Goal: Task Accomplishment & Management: Use online tool/utility

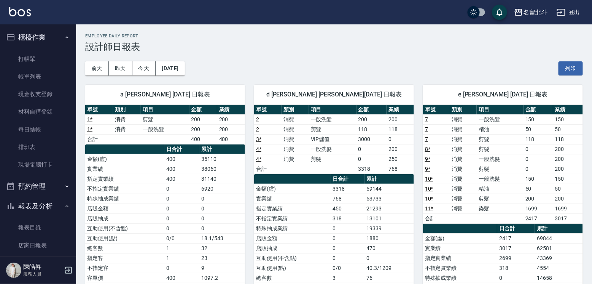
scroll to position [128, 0]
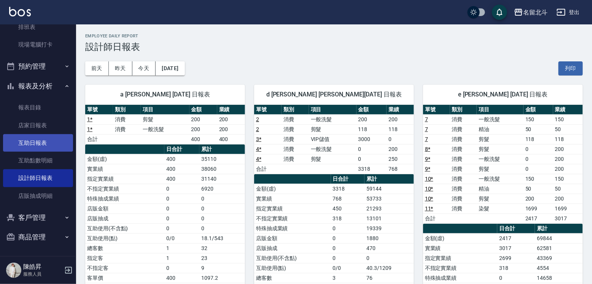
drag, startPoint x: 46, startPoint y: 135, endPoint x: 52, endPoint y: 140, distance: 7.8
click at [46, 135] on link "互助日報表" at bounding box center [38, 143] width 70 height 18
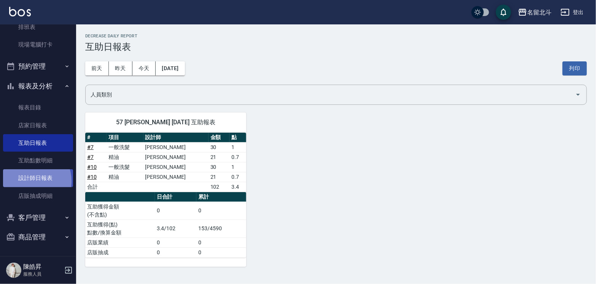
click at [30, 177] on link "設計師日報表" at bounding box center [38, 178] width 70 height 18
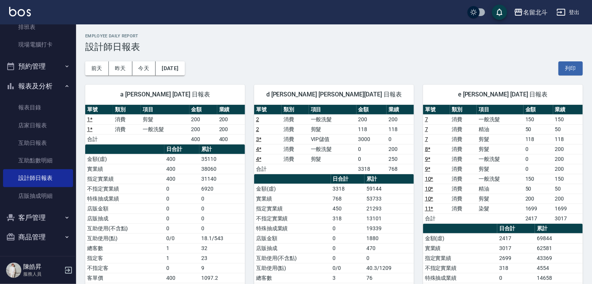
scroll to position [14, 0]
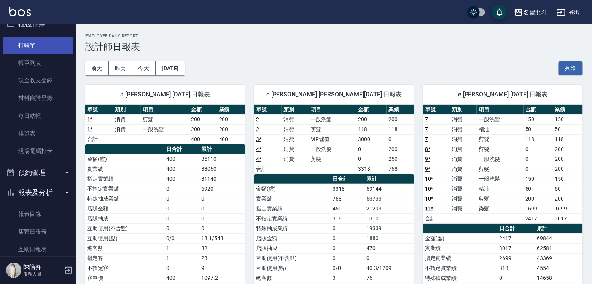
click at [40, 51] on link "打帳單" at bounding box center [38, 46] width 70 height 18
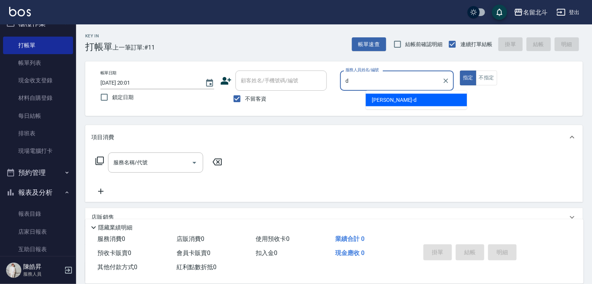
type input "[PERSON_NAME] -d"
type button "true"
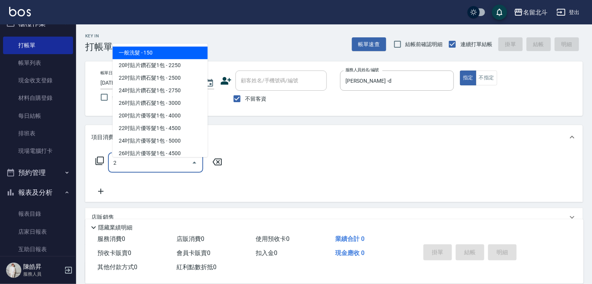
type input "一般洗髮(2)"
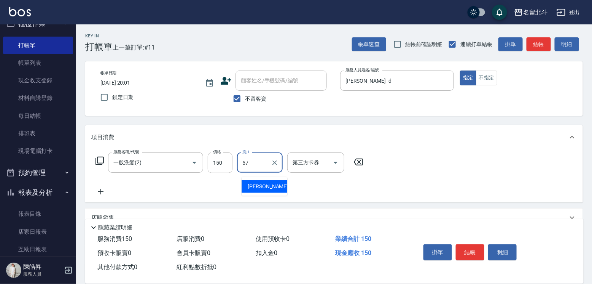
type input "[PERSON_NAME]-57"
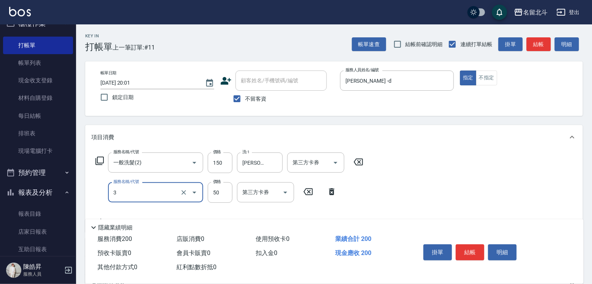
type input "精油(3)"
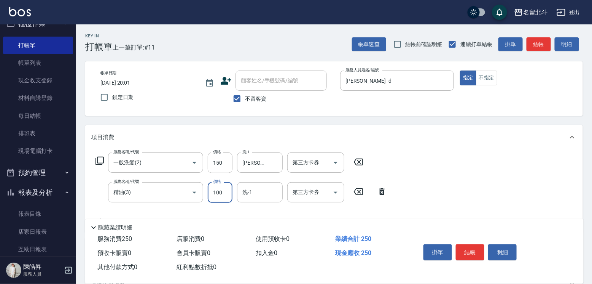
type input "100"
type input "[PERSON_NAME]-57"
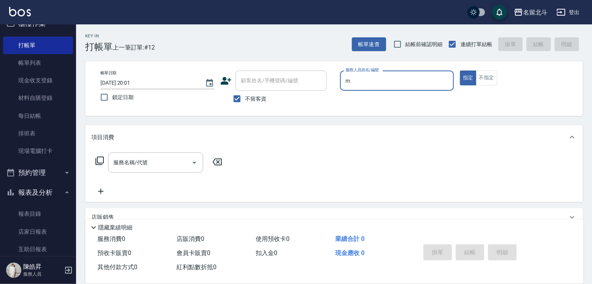
type input "Moca-M"
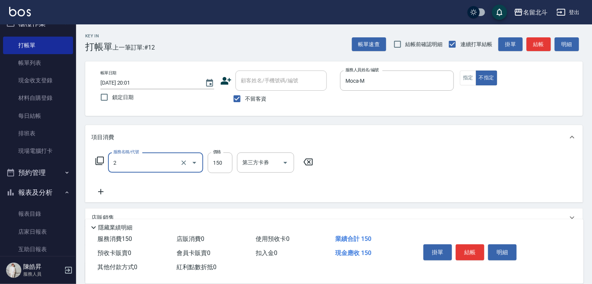
type input "一般洗髮(2)"
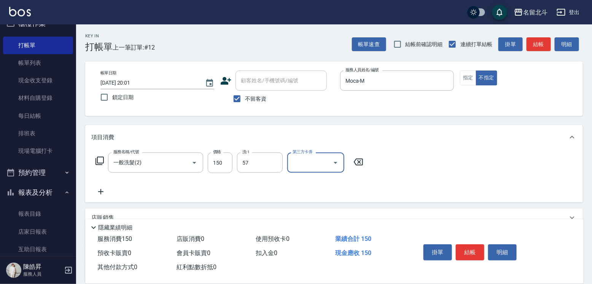
type input "[PERSON_NAME]-57"
type input "儲值卡"
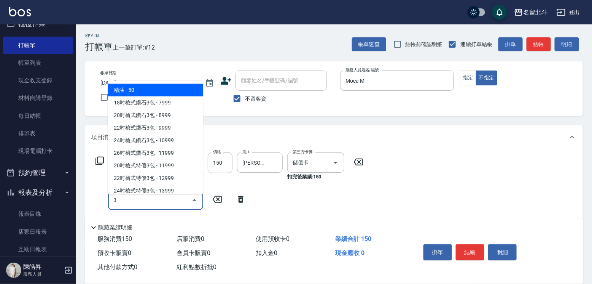
type input "精油(3)"
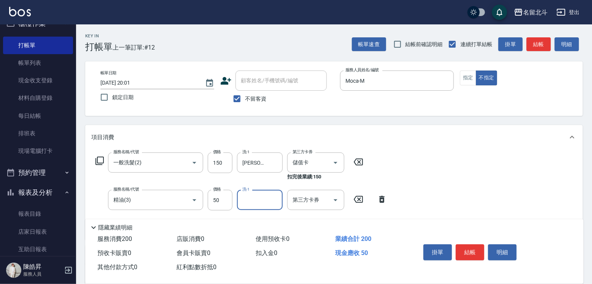
type input "6"
type input "[PERSON_NAME]-57"
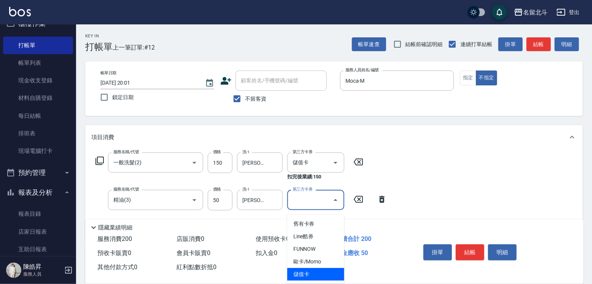
type input "儲值卡"
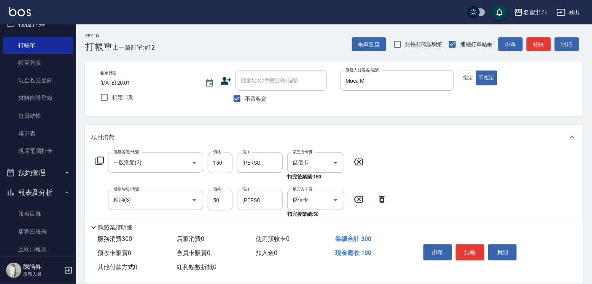
type input "剪髮(1)"
type input "118"
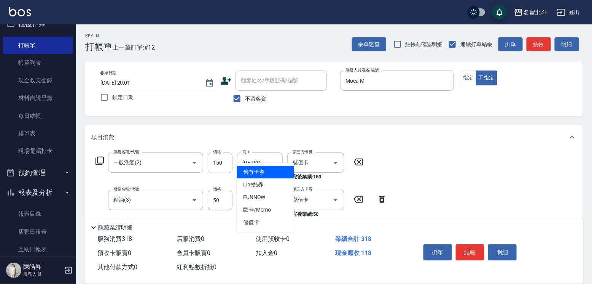
type input "儲值卡"
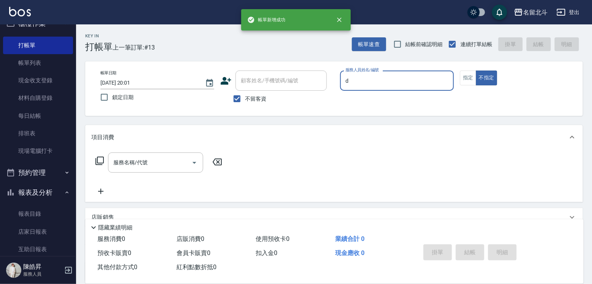
type input "[PERSON_NAME] -d"
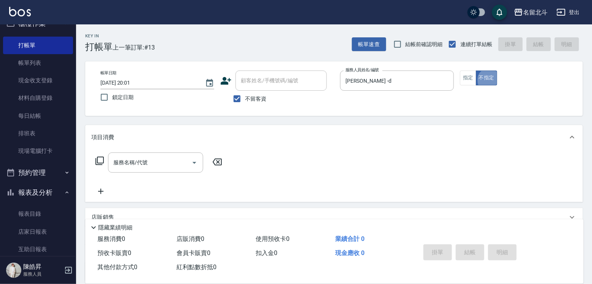
type button "false"
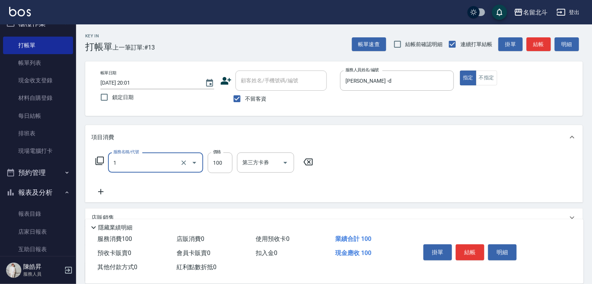
type input "剪髮(1)"
type input "250"
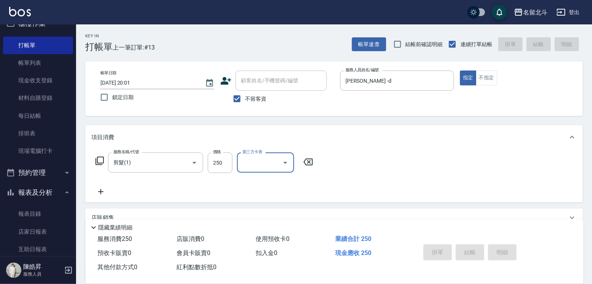
type input "[DATE] 20:02"
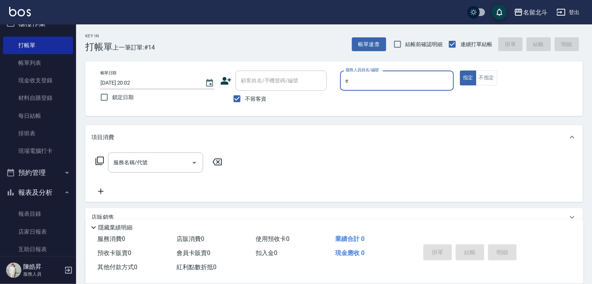
type input "[PERSON_NAME]-e"
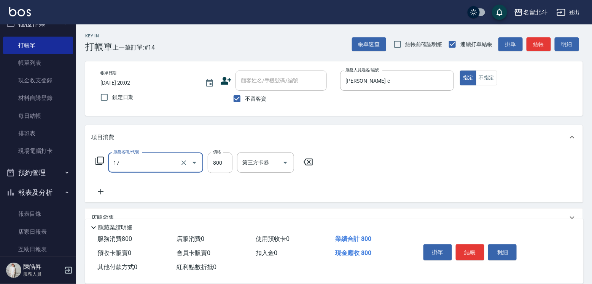
type input "染髮(17)"
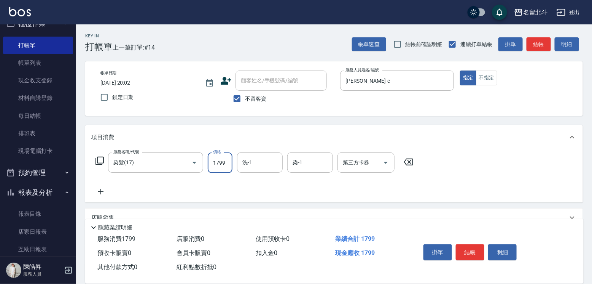
type input "1799"
type input "[PERSON_NAME]-57"
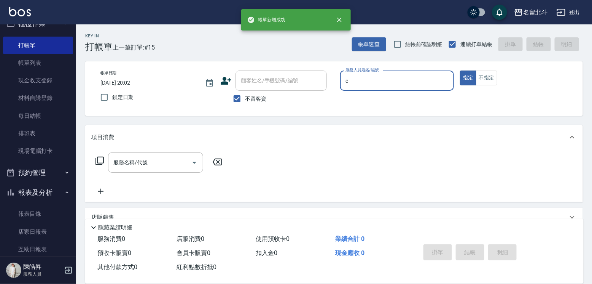
type input "[PERSON_NAME]-e"
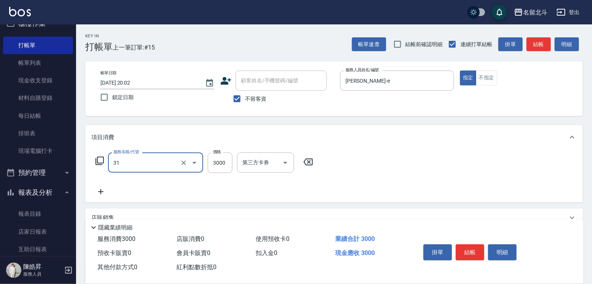
type input "燙髮B餐(31)"
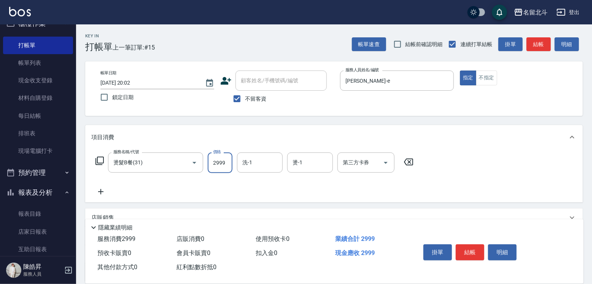
type input "2999"
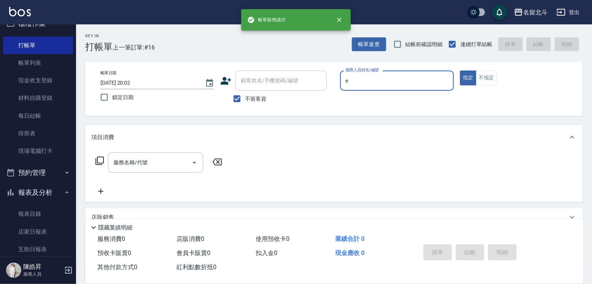
type input "[PERSON_NAME]-e"
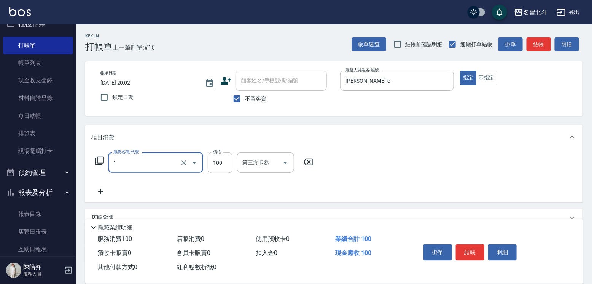
type input "剪髮(1)"
type input "200"
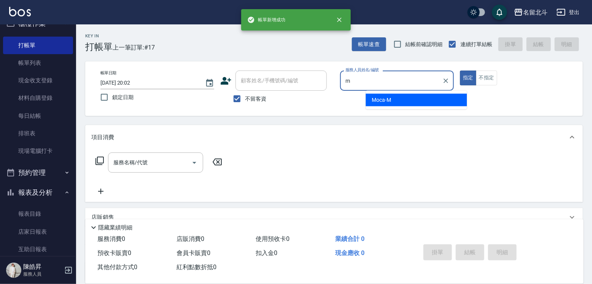
type input "Moca-M"
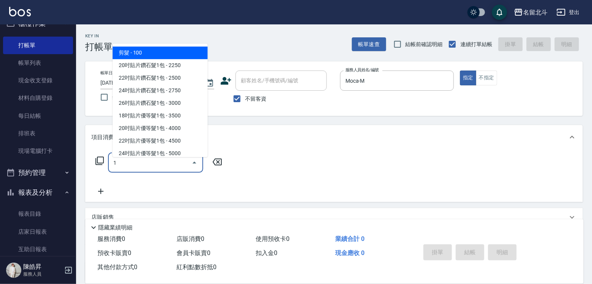
type input "剪髮(1)"
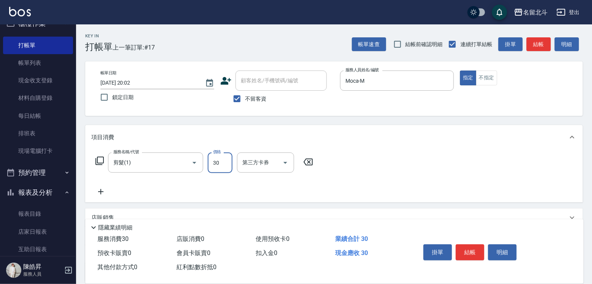
type input "300"
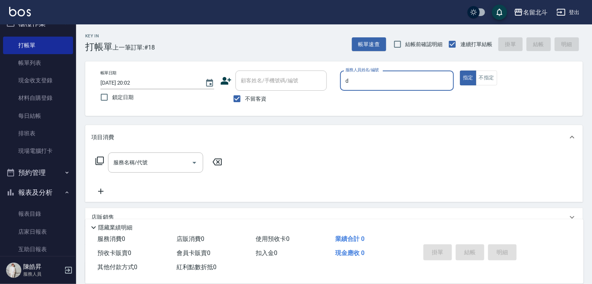
type input "[PERSON_NAME] -d"
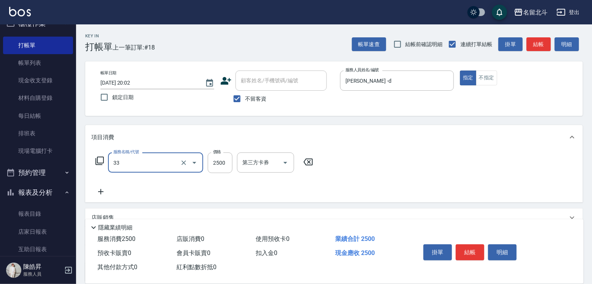
type input "染髮B餐(33)"
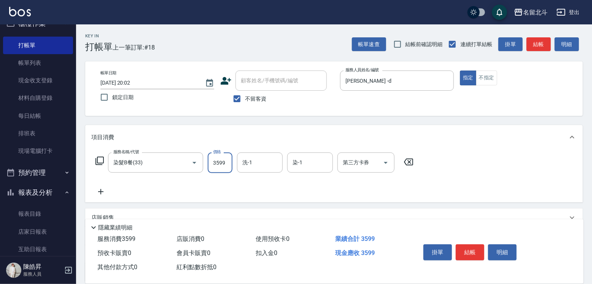
type input "3599"
type input "[PERSON_NAME]-57"
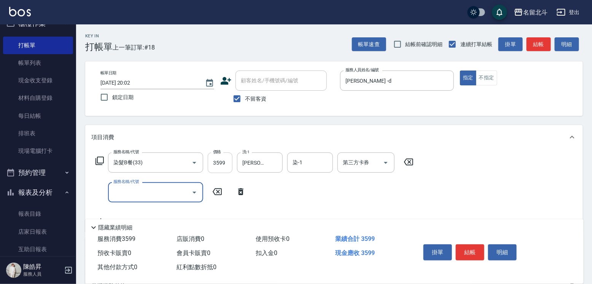
click at [230, 166] on input "3599" at bounding box center [220, 162] width 25 height 21
type input "3000"
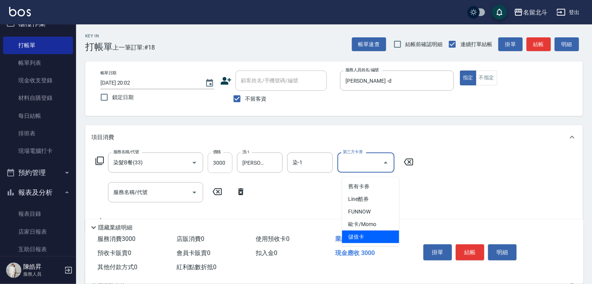
type input "儲值卡"
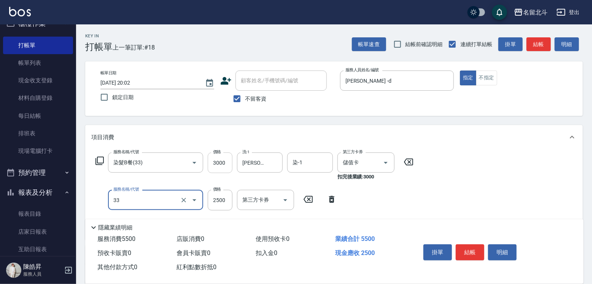
type input "染髮B餐(33)"
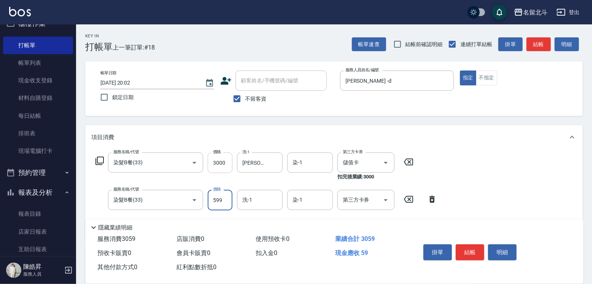
type input "599"
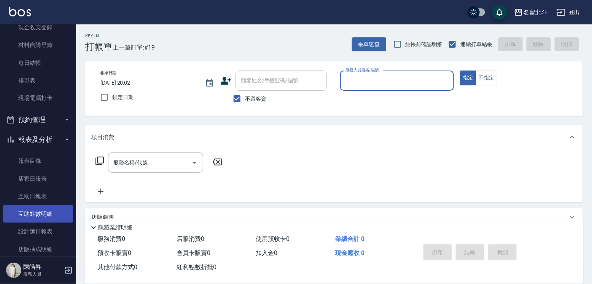
scroll to position [128, 0]
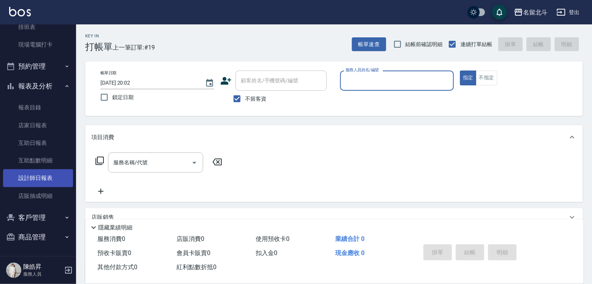
click at [48, 175] on link "設計師日報表" at bounding box center [38, 178] width 70 height 18
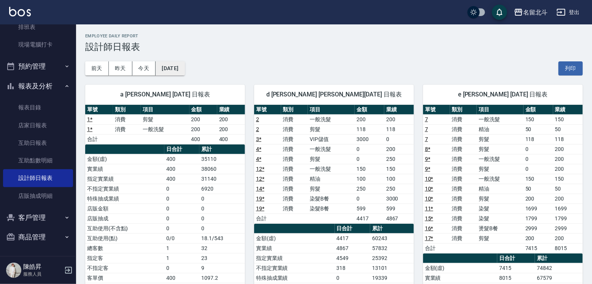
click at [178, 68] on button "[DATE]" at bounding box center [170, 68] width 29 height 14
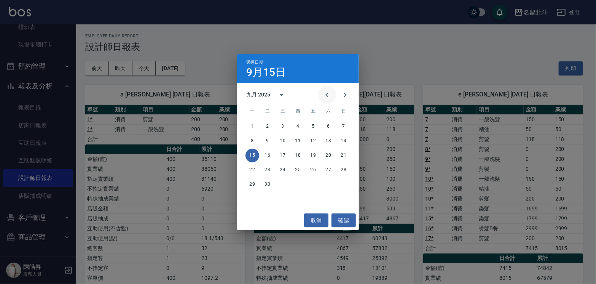
click at [324, 99] on icon "Previous month" at bounding box center [326, 94] width 9 height 9
click at [315, 148] on button "15" at bounding box center [313, 155] width 14 height 14
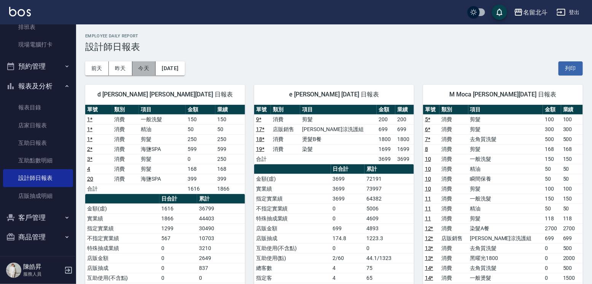
click at [143, 70] on button "今天" at bounding box center [144, 68] width 24 height 14
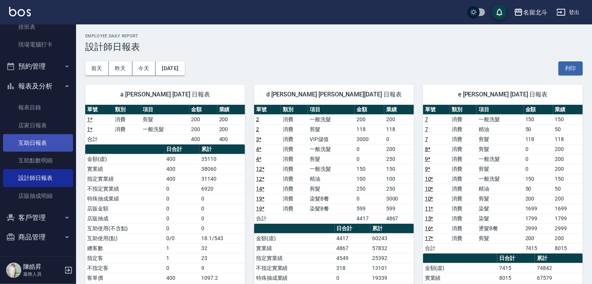
drag, startPoint x: 41, startPoint y: 137, endPoint x: 45, endPoint y: 136, distance: 4.5
click at [41, 138] on link "互助日報表" at bounding box center [38, 143] width 70 height 18
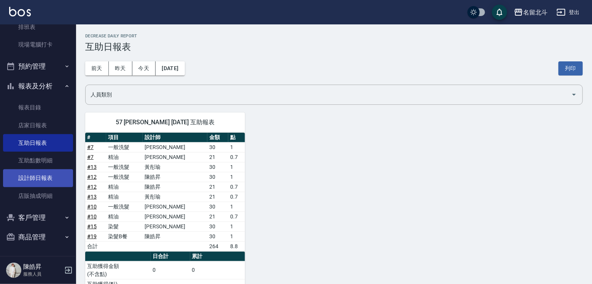
click at [43, 175] on link "設計師日報表" at bounding box center [38, 178] width 70 height 18
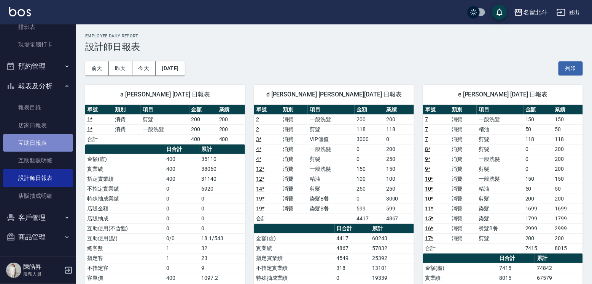
click at [41, 139] on link "互助日報表" at bounding box center [38, 143] width 70 height 18
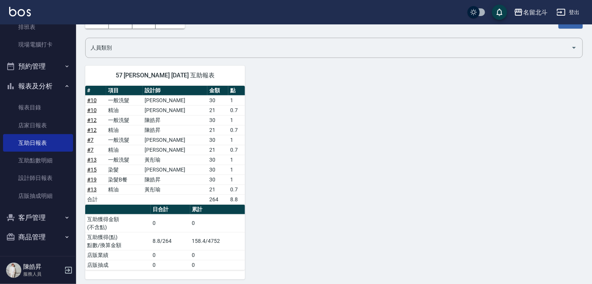
scroll to position [50, 0]
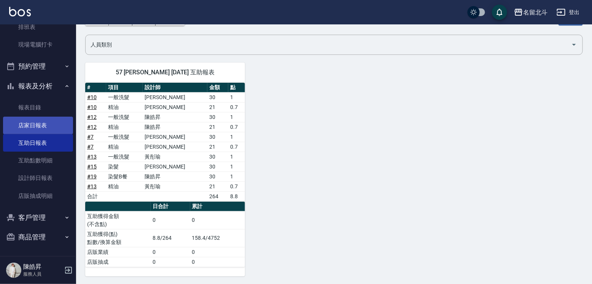
click at [47, 123] on link "店家日報表" at bounding box center [38, 125] width 70 height 18
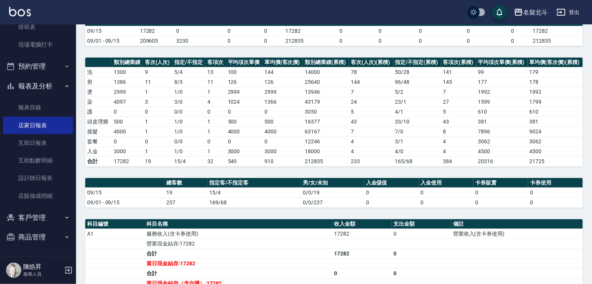
scroll to position [114, 0]
